Goal: Communication & Community: Answer question/provide support

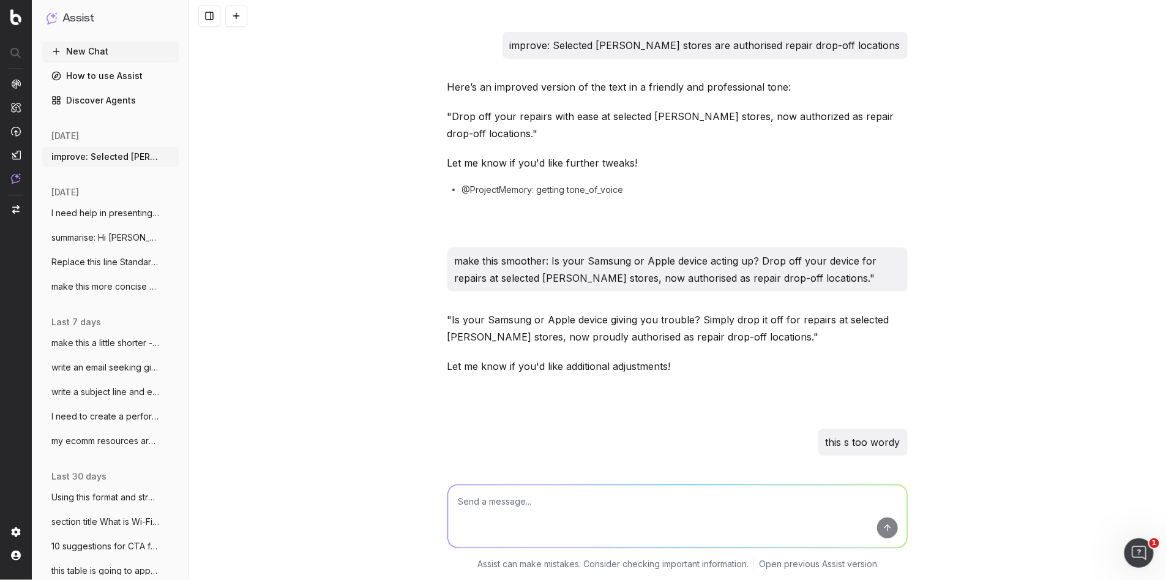
scroll to position [7195, 0]
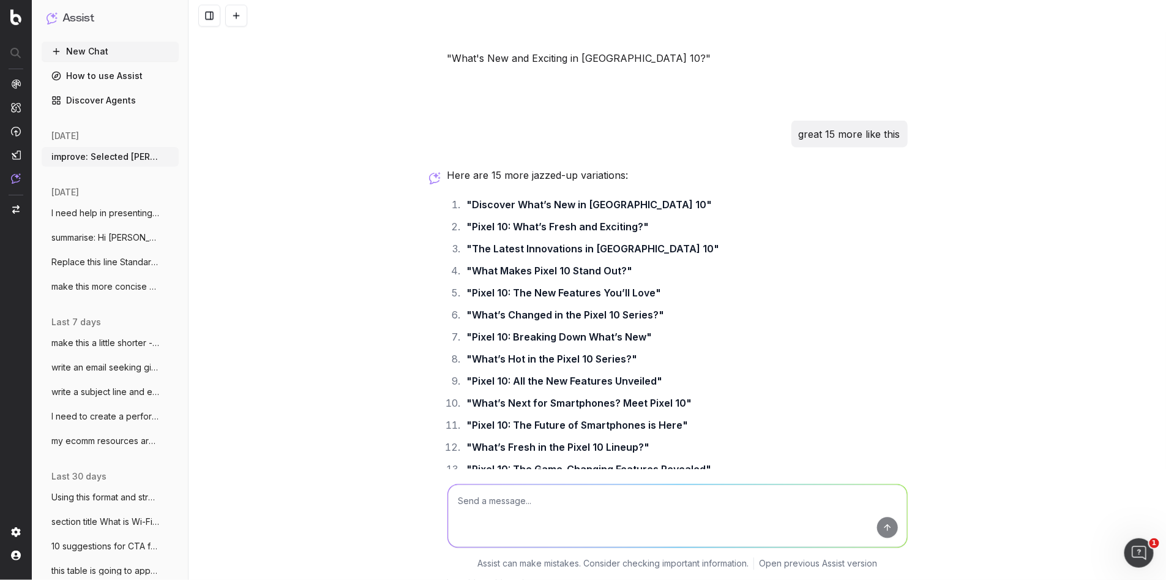
drag, startPoint x: 501, startPoint y: 509, endPoint x: 492, endPoint y: 509, distance: 9.2
click at [496, 509] on textarea at bounding box center [677, 516] width 459 height 62
type textarea "where is the sn for my mac"
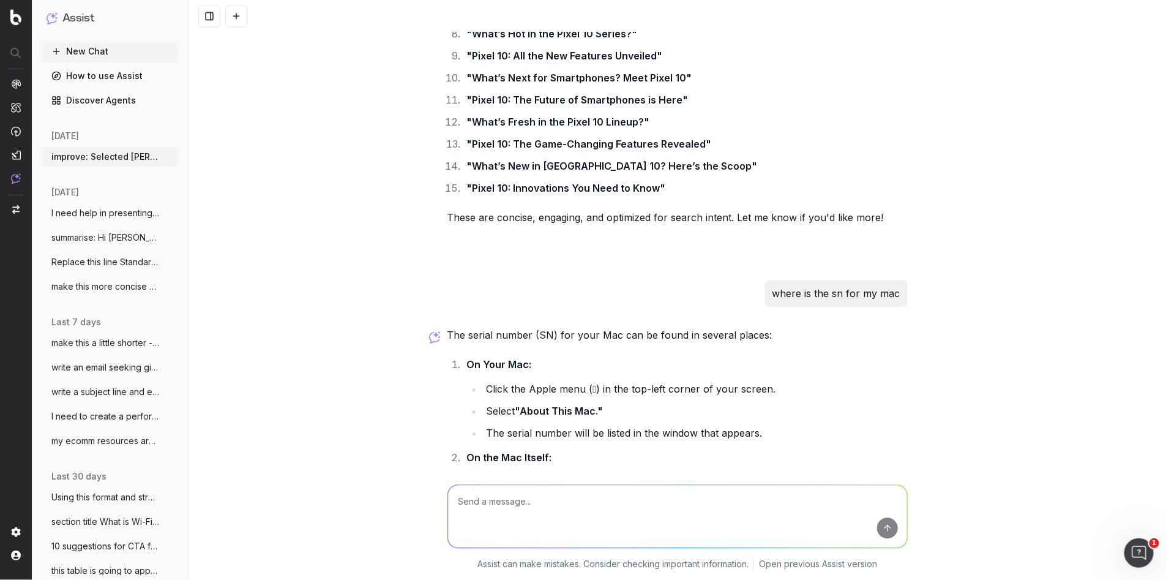
scroll to position [7520, 0]
click at [526, 507] on textarea at bounding box center [677, 516] width 459 height 62
paste textarea "10. What can I do to reduce E-waste? You can reduce e-waste by donating unwante…"
type textarea "replace donate: 10. What can I do to reduce E-waste? You can reduce e-waste by …"
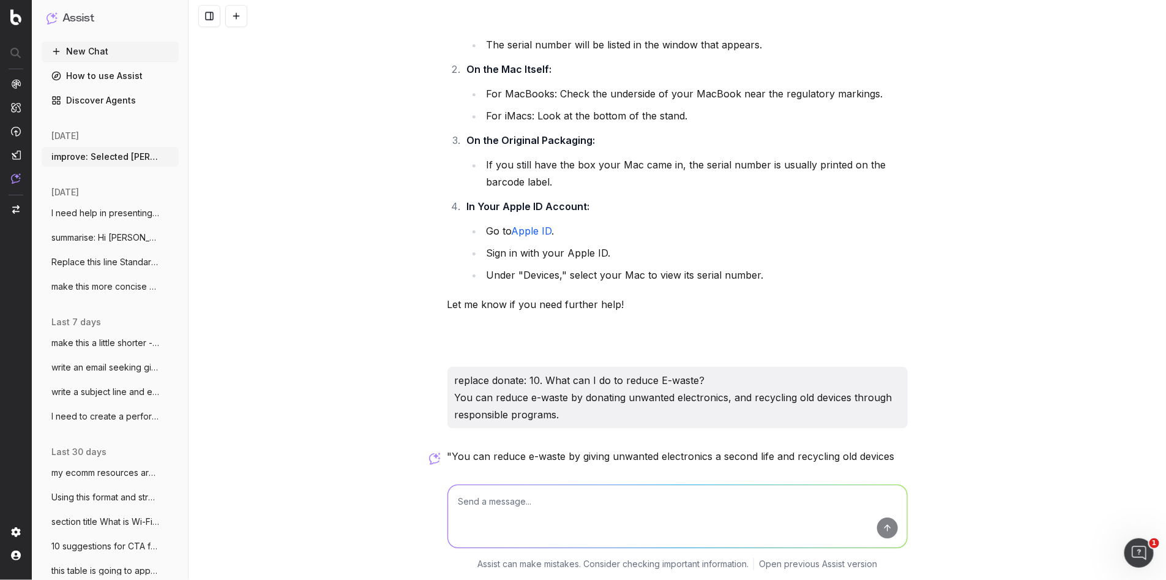
scroll to position [7909, 0]
type textarea "no"
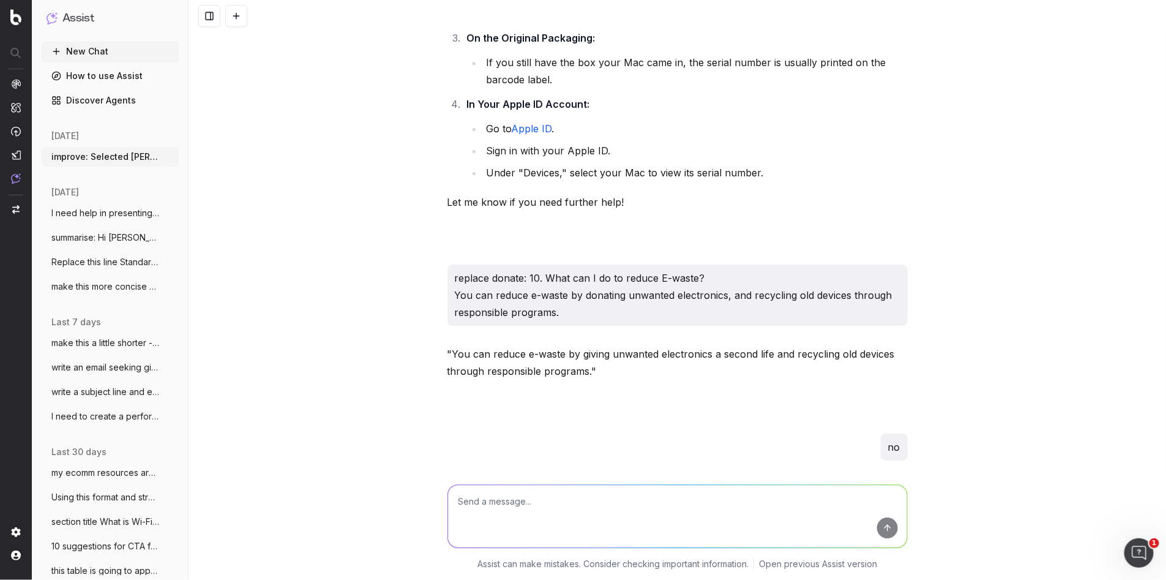
scroll to position [8057, 0]
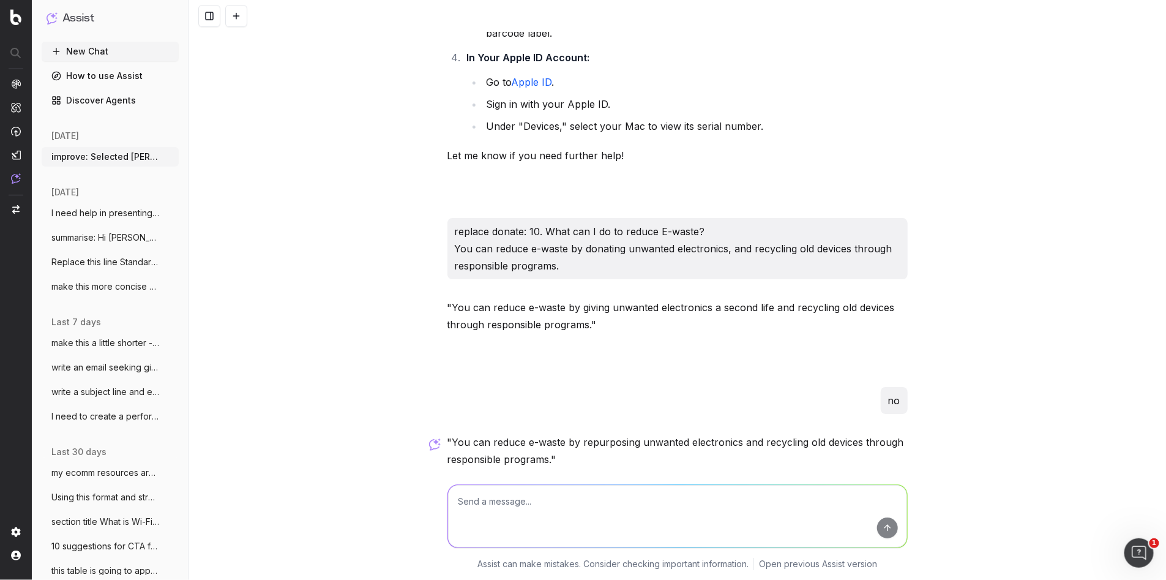
drag, startPoint x: 635, startPoint y: 323, endPoint x: 618, endPoint y: 318, distance: 18.0
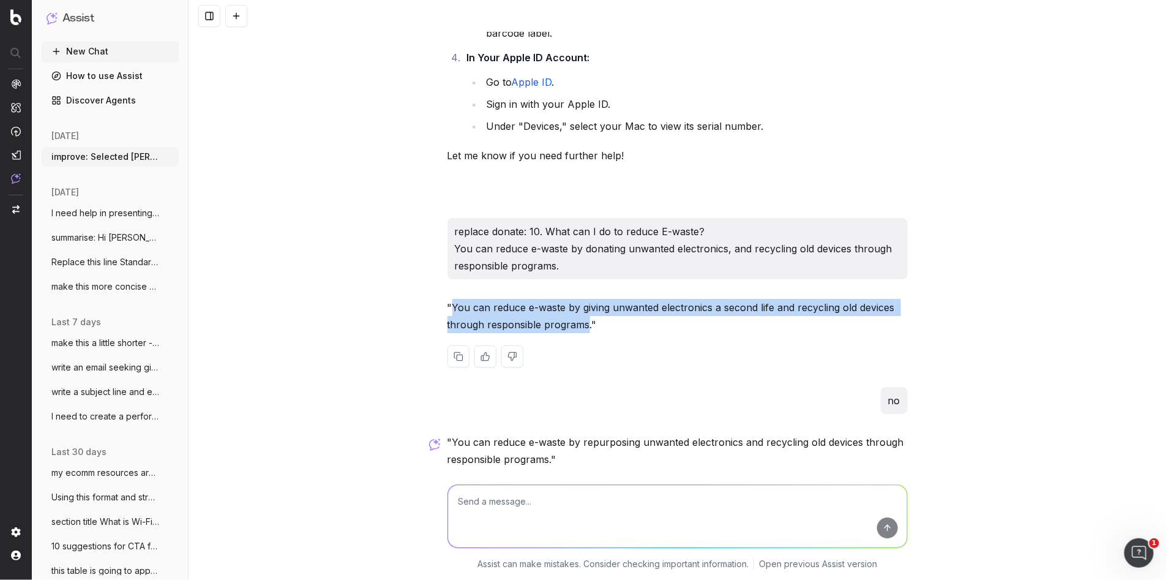
drag, startPoint x: 564, startPoint y: 269, endPoint x: 452, endPoint y: 257, distance: 112.7
click at [452, 299] on p ""You can reduce e-waste by giving unwanted electronics a second life and recycl…" at bounding box center [677, 316] width 460 height 34
copy p "You can reduce e-waste by giving unwanted electronics a second life and recycli…"
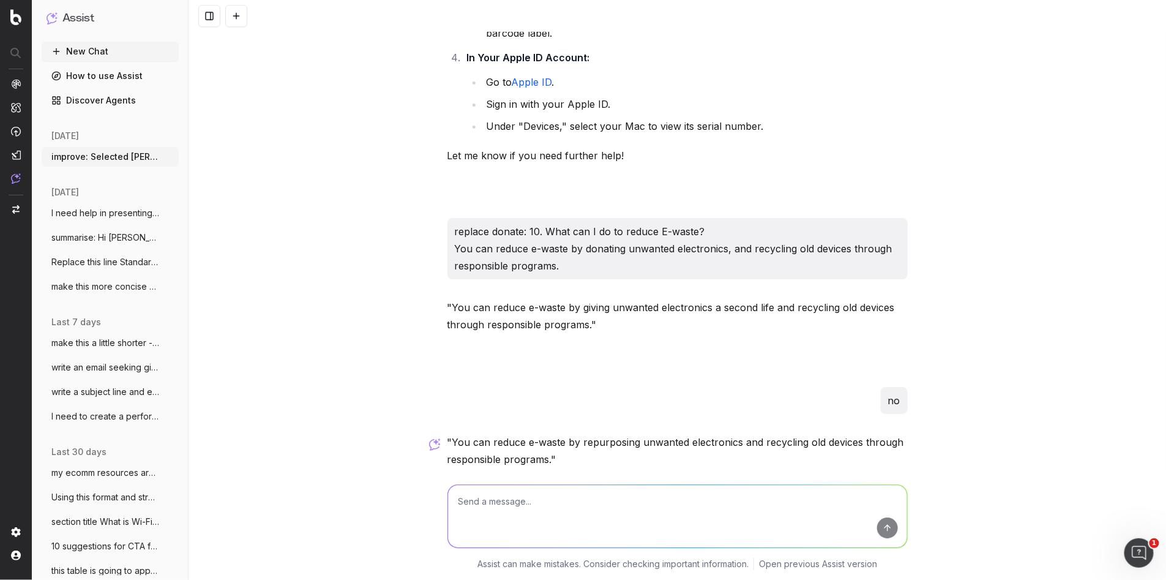
click at [485, 509] on textarea at bounding box center [677, 516] width 459 height 62
paste textarea "What is e-waste? E-waste refers to discarded electronic and electrical items su…"
type textarea "dont say disposal: What is e-waste? E-waste refers to discarded electronic and …"
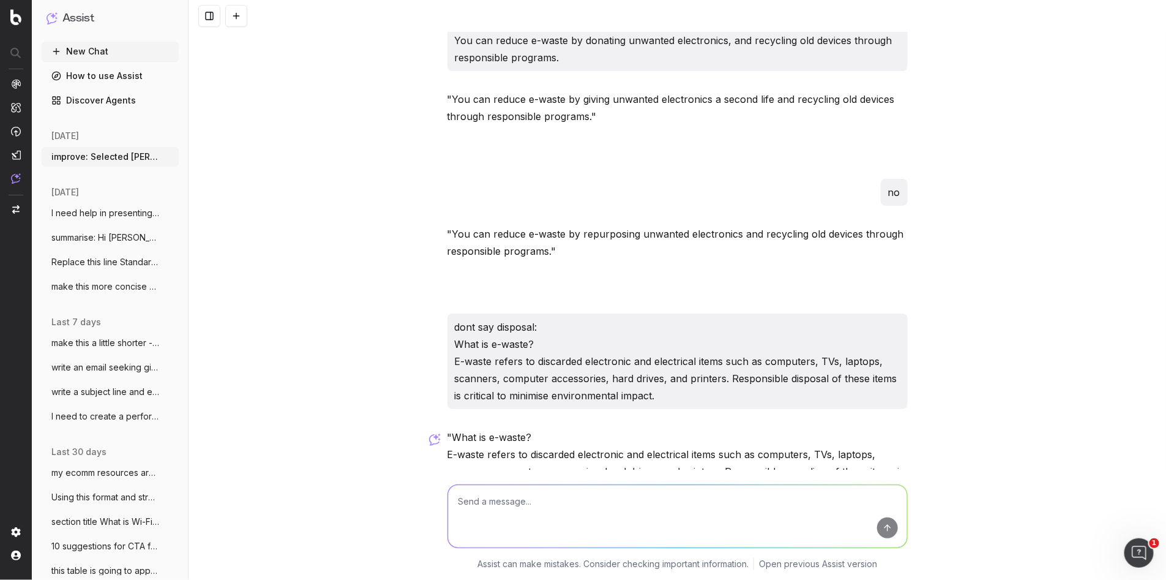
scroll to position [8271, 0]
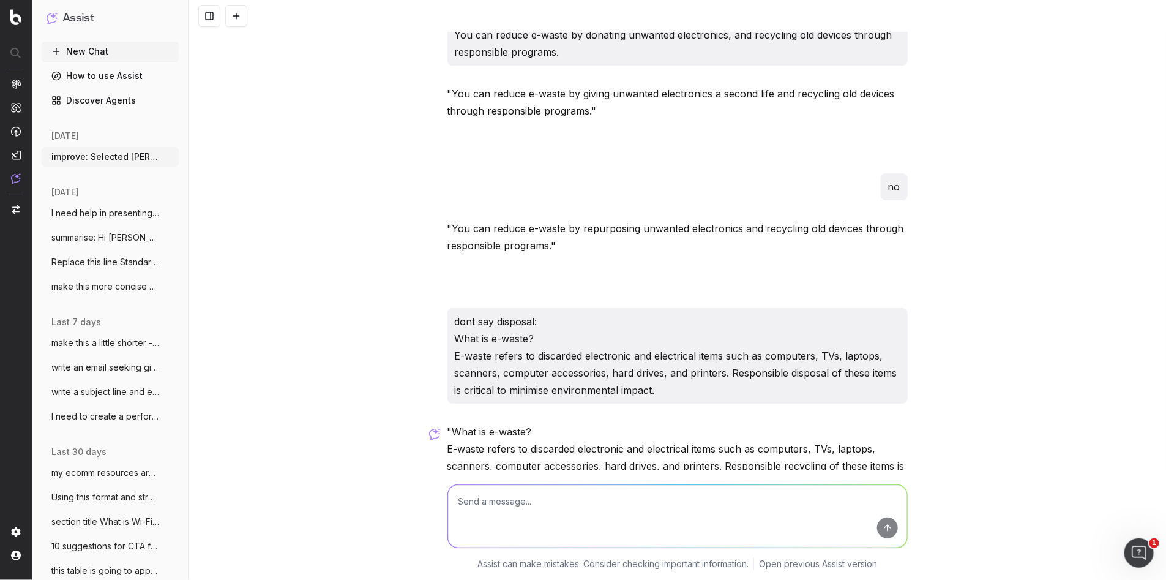
drag, startPoint x: 845, startPoint y: 437, endPoint x: 691, endPoint y: 439, distance: 153.6
click at [844, 437] on p ""What is e-waste? E-waste refers to discarded electronic and electrical items s…" at bounding box center [677, 457] width 460 height 69
click at [640, 437] on p ""What is e-waste? E-waste refers to discarded electronic and electrical items s…" at bounding box center [677, 457] width 460 height 69
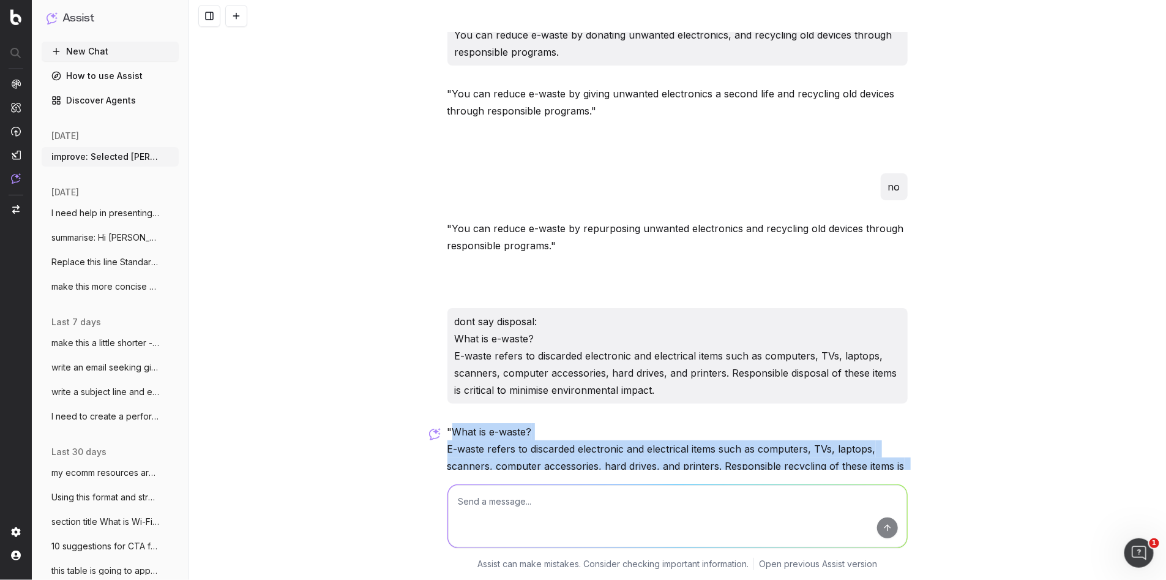
drag, startPoint x: 640, startPoint y: 431, endPoint x: 457, endPoint y: 384, distance: 189.0
click at [457, 423] on p ""What is e-waste? E-waste refers to discarded electronic and electrical items s…" at bounding box center [677, 457] width 460 height 69
copy p "What is e-waste? E-waste refers to discarded electronic and electrical items su…"
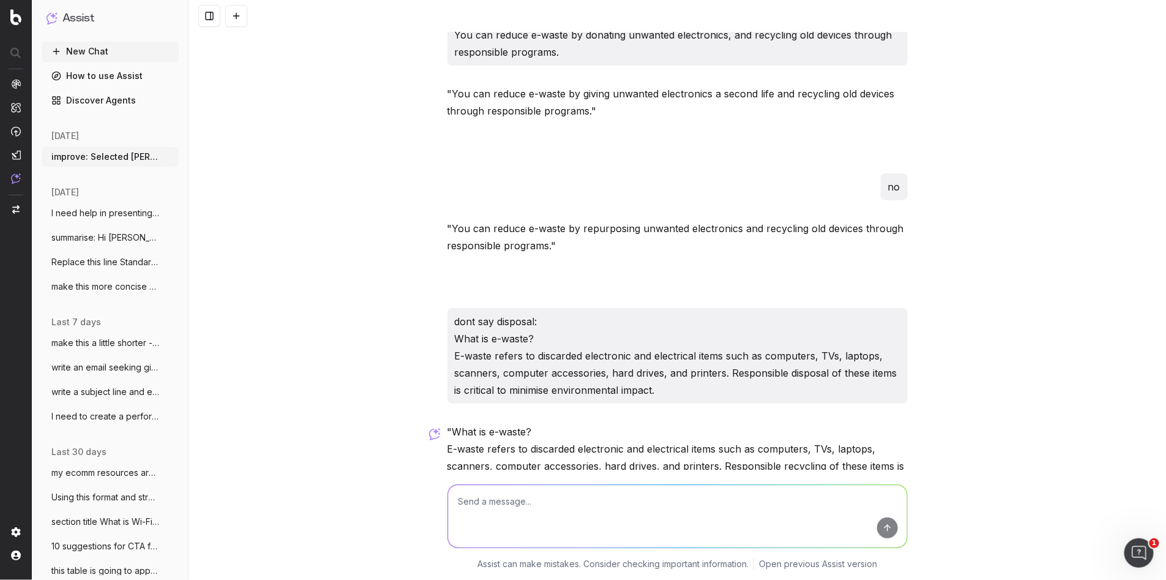
click at [471, 504] on textarea at bounding box center [677, 516] width 459 height 62
paste textarea "The requested updates are now reflected on the staging page."
type textarea "make this more profess: The requested updates are now reflected on the staging …"
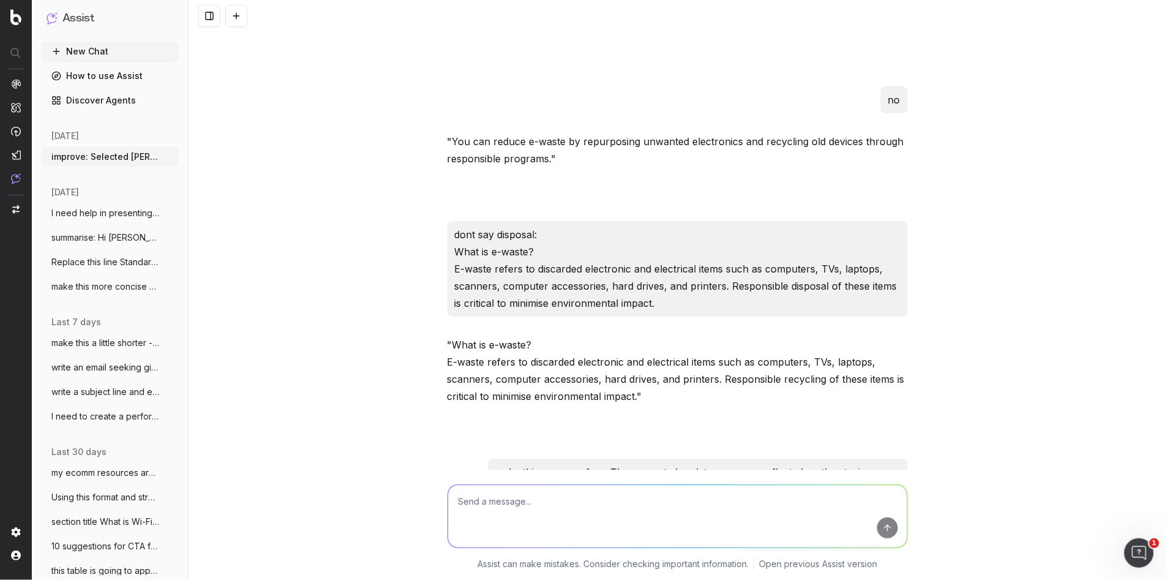
scroll to position [8429, 0]
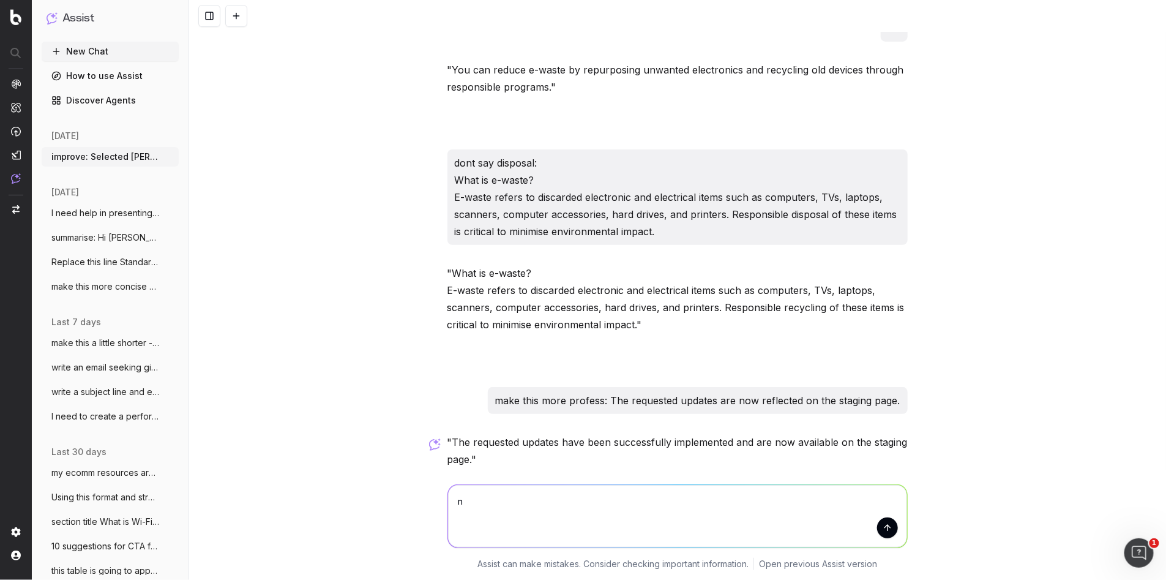
type textarea "no"
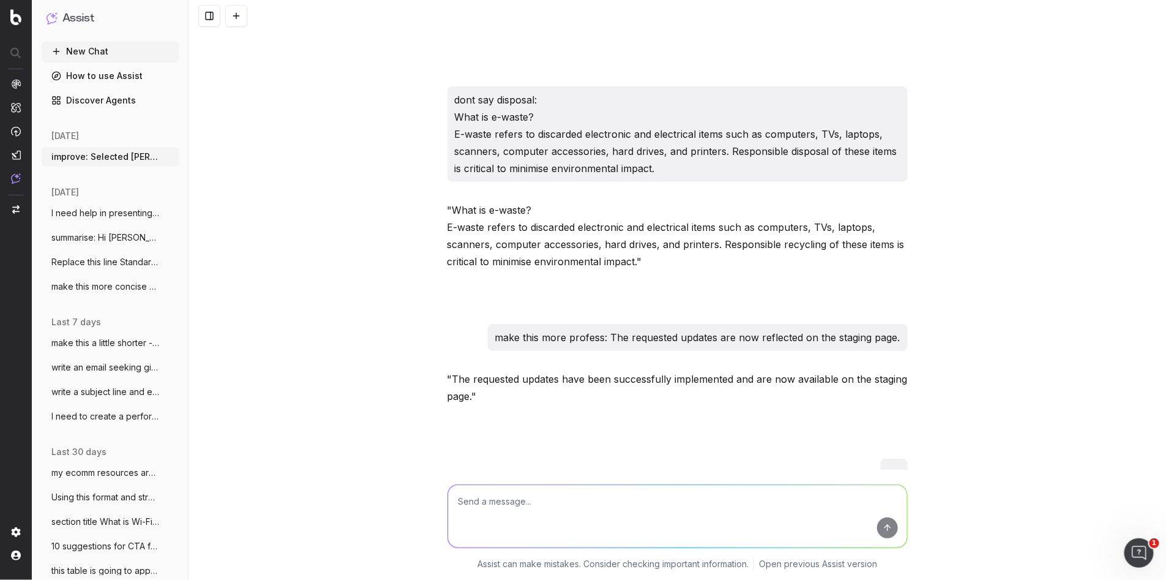
scroll to position [8546, 0]
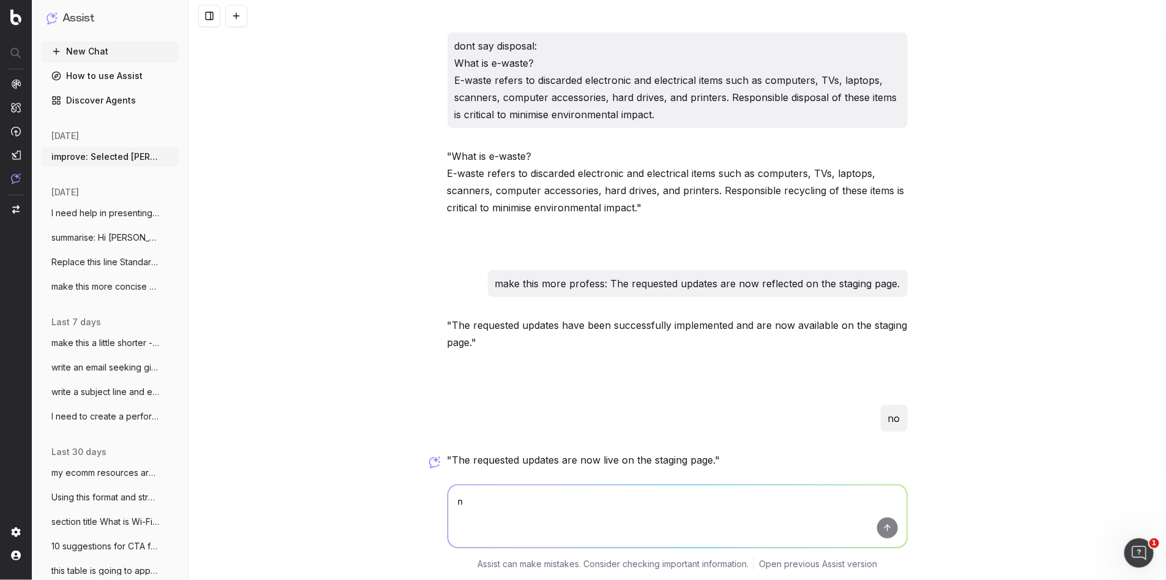
type textarea "no"
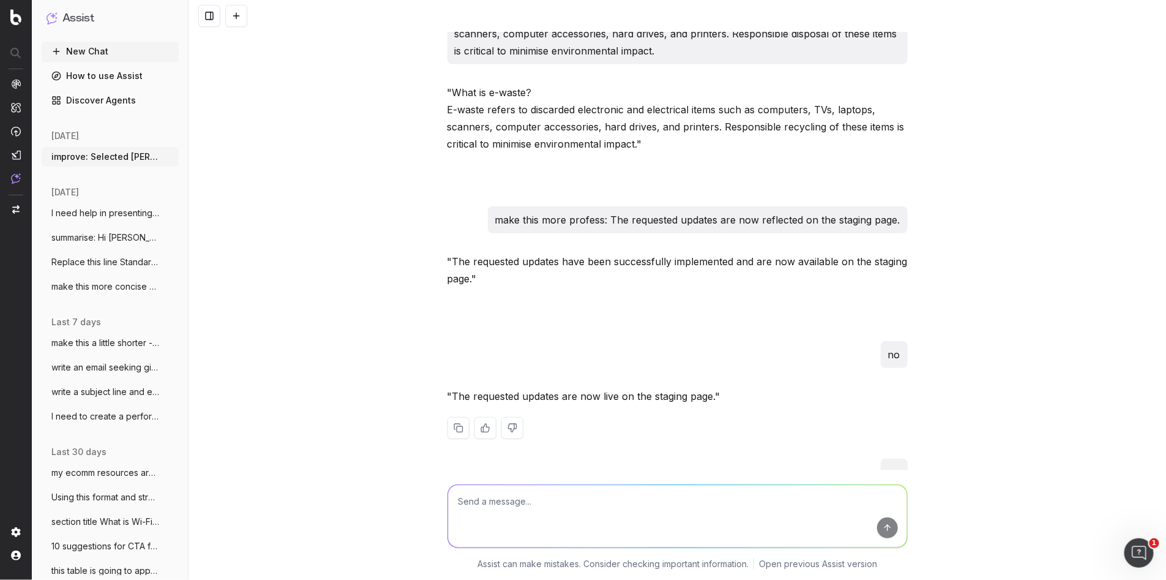
scroll to position [8664, 0]
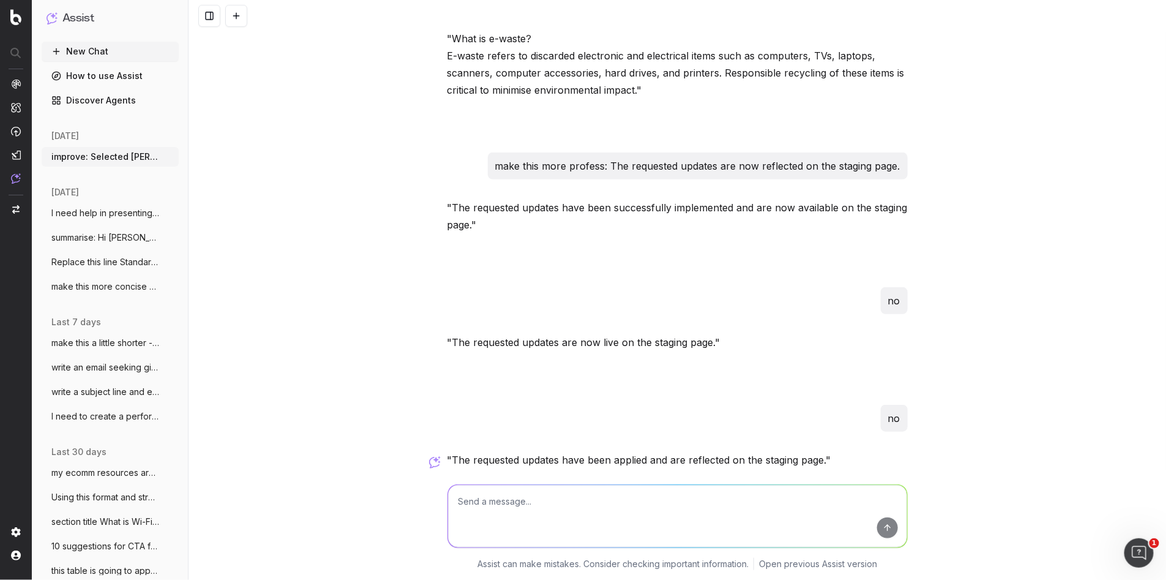
drag, startPoint x: 804, startPoint y: 421, endPoint x: 807, endPoint y: 406, distance: 14.4
click at [804, 451] on div ""The requested updates have been applied and are reflected on the staging page."" at bounding box center [677, 486] width 460 height 71
drag, startPoint x: 523, startPoint y: 485, endPoint x: 507, endPoint y: 508, distance: 27.3
click at [523, 488] on textarea at bounding box center [677, 516] width 459 height 62
type textarea "is this good?"
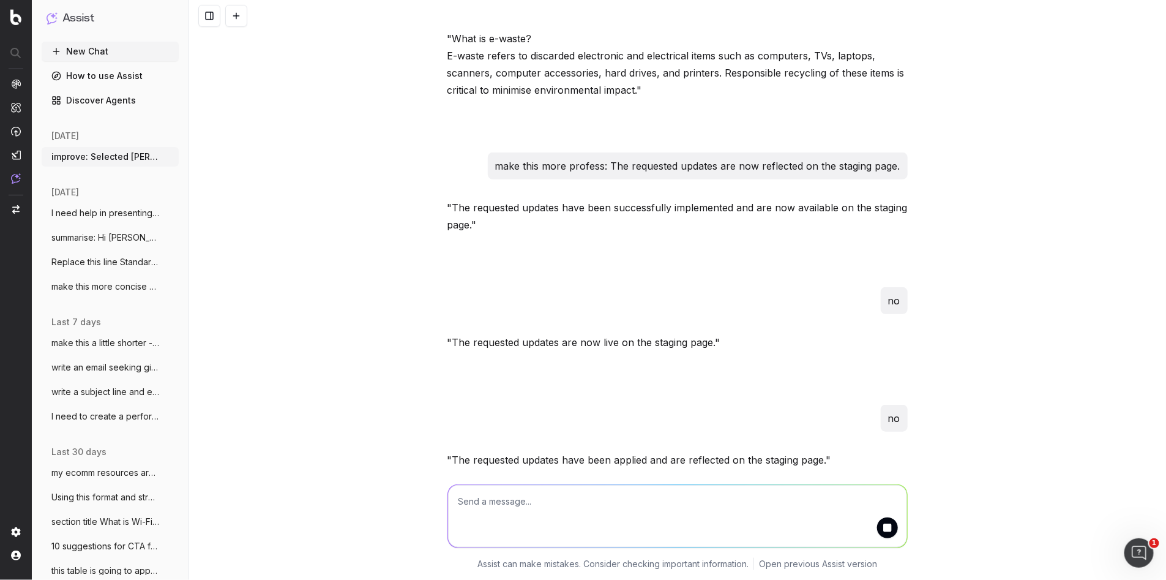
scroll to position [8727, 0]
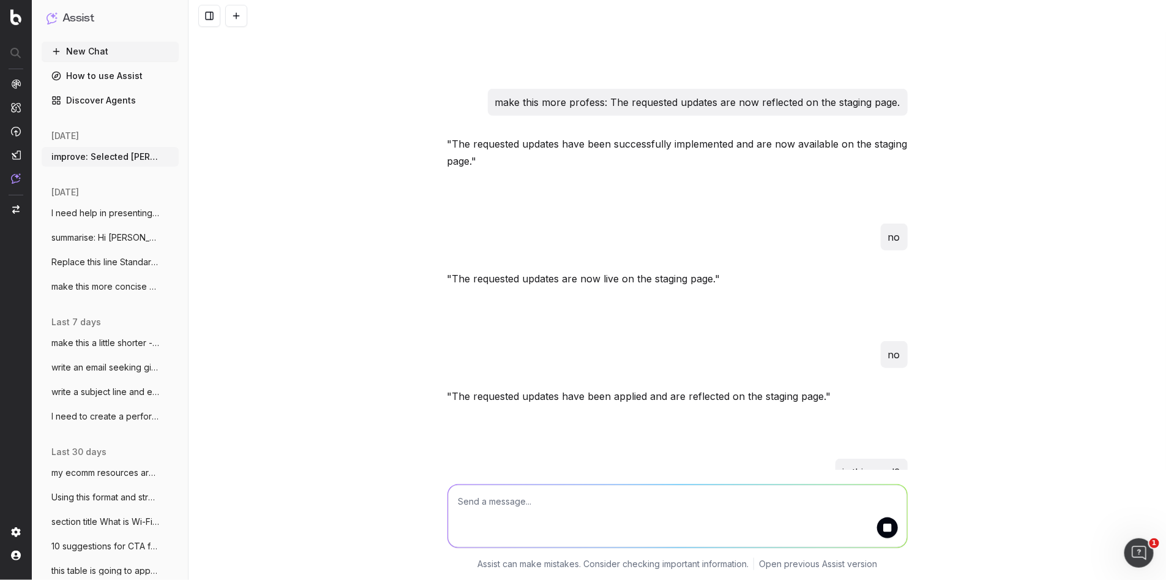
drag, startPoint x: 768, startPoint y: 378, endPoint x: 776, endPoint y: 362, distance: 18.1
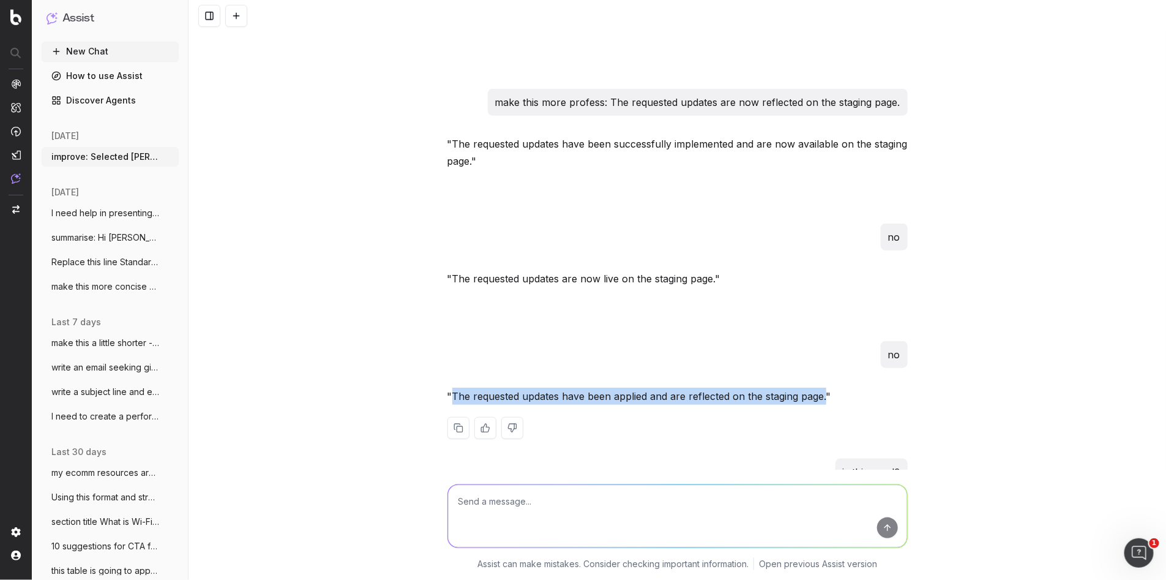
drag, startPoint x: 827, startPoint y: 343, endPoint x: 458, endPoint y: 345, distance: 368.5
click at [451, 387] on p ""The requested updates have been applied and are reflected on the staging page."" at bounding box center [677, 395] width 460 height 17
copy p "The requested updates have been applied and are reflected on the staging page."
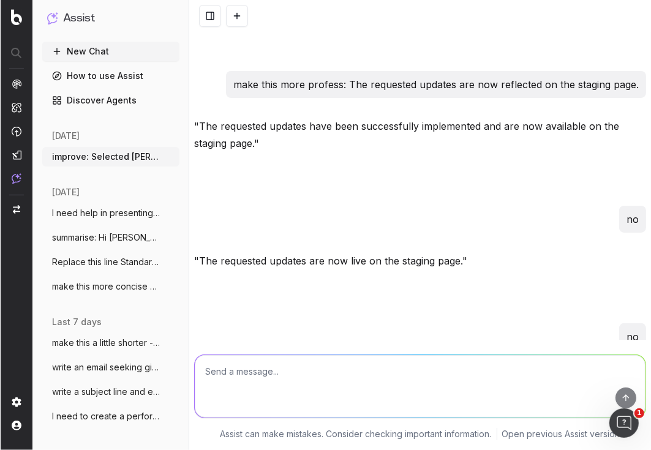
scroll to position [8831, 0]
